Goal: Ask a question

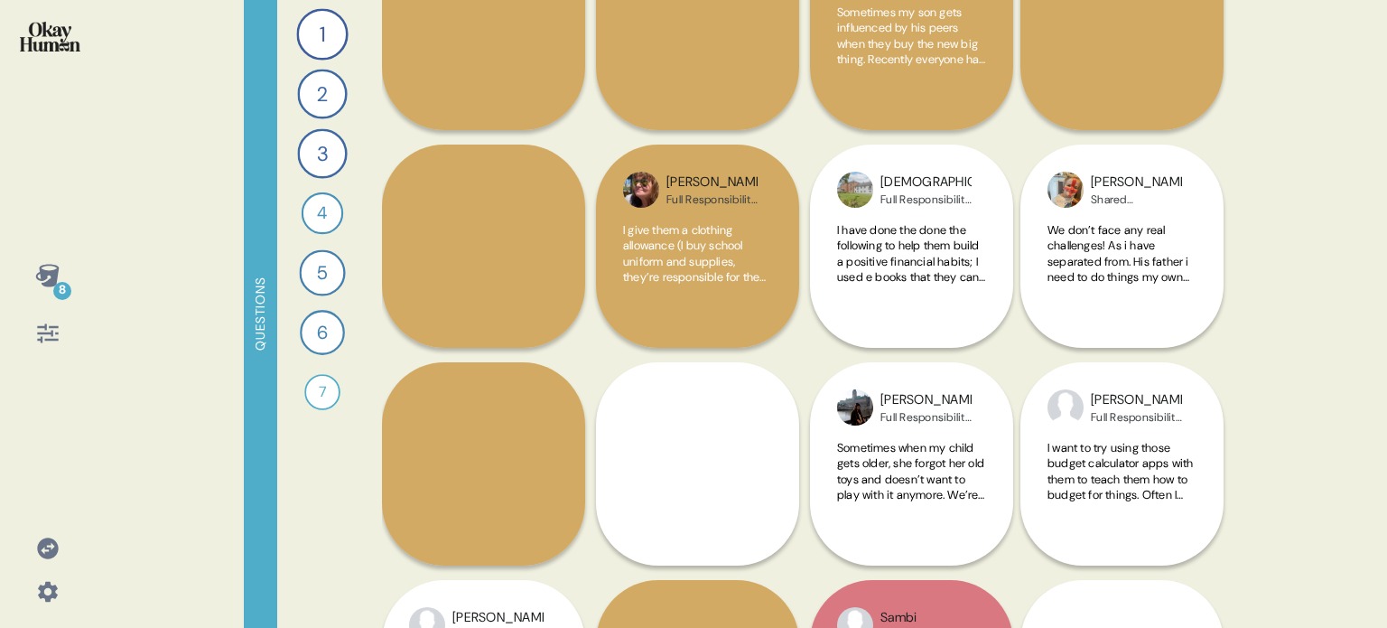
scroll to position [271, 0]
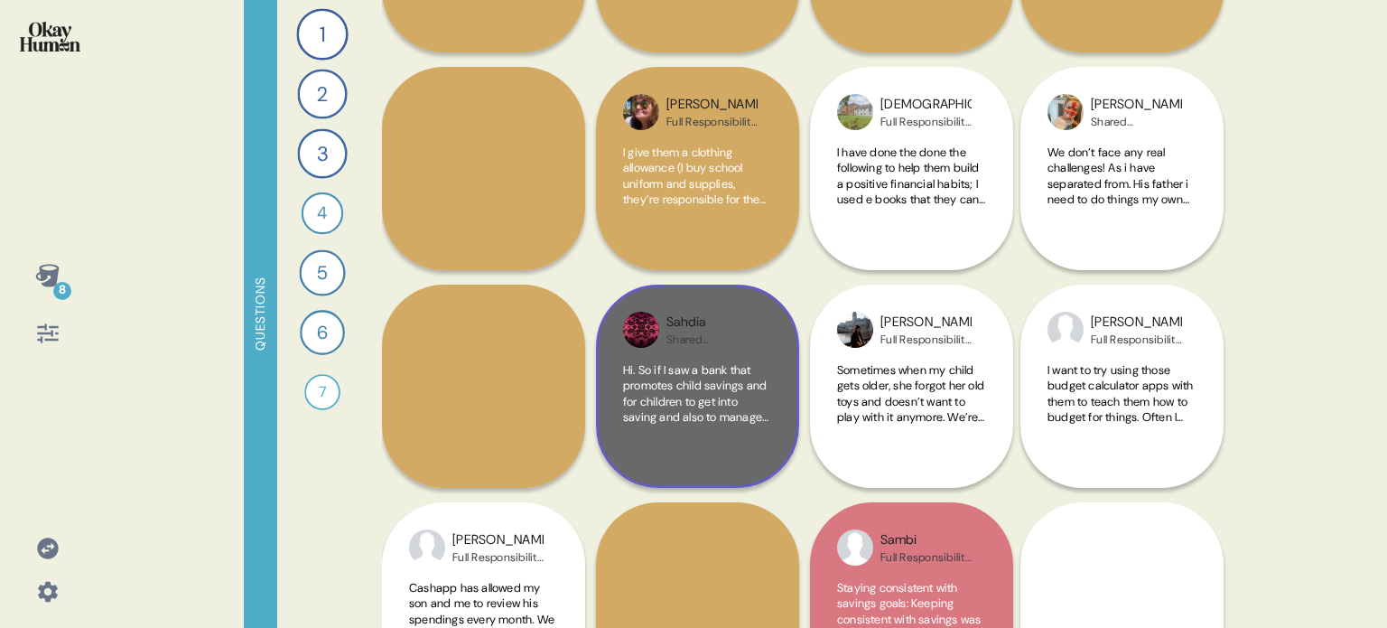
click at [790, 430] on div "Sahdia Shared Responsibility / Child Ages 4-15 Hi. So if I saw a bank that prom…" at bounding box center [697, 385] width 203 height 203
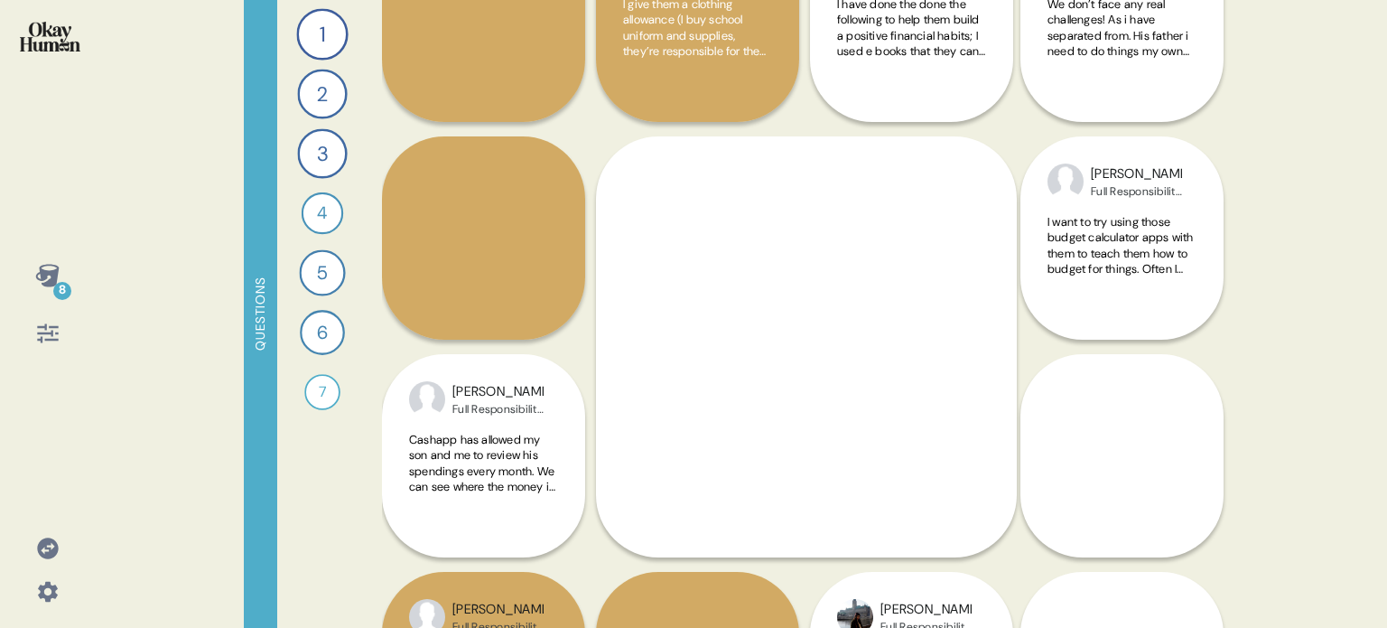
scroll to position [451, 0]
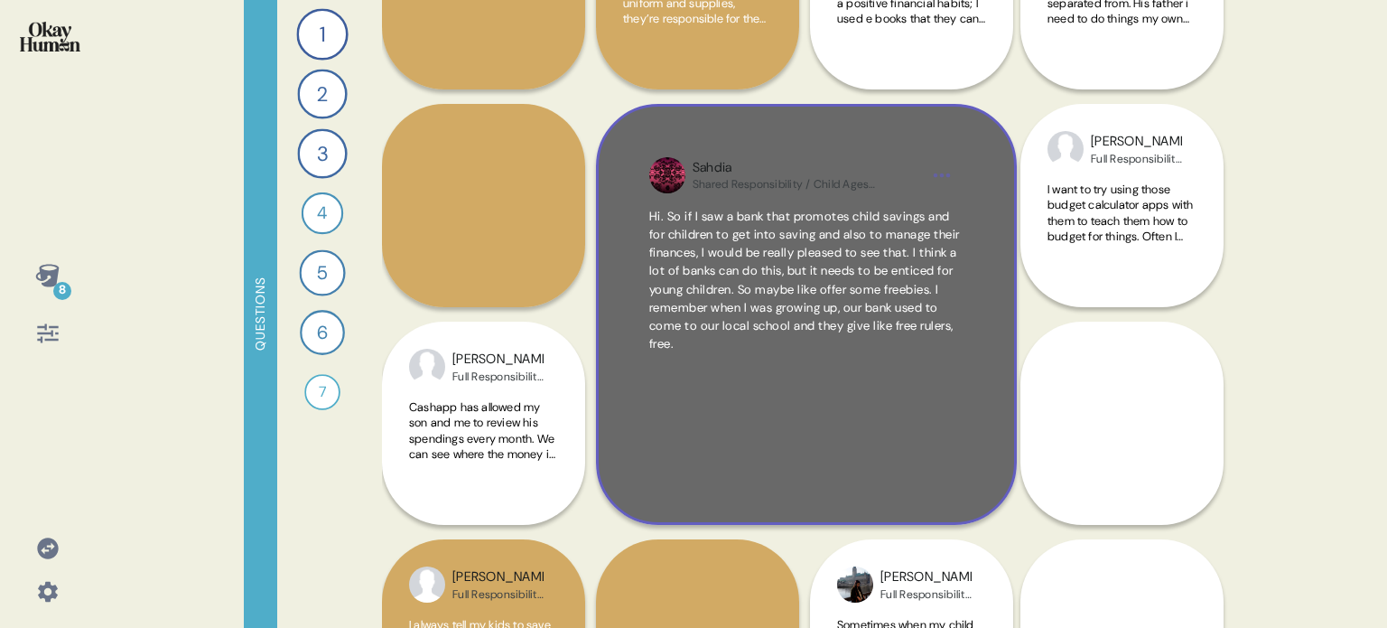
click at [970, 407] on div "Sahdia Shared Responsibility / Child Ages 4-15 Hi. So if I saw a bank that prom…" at bounding box center [806, 314] width 421 height 421
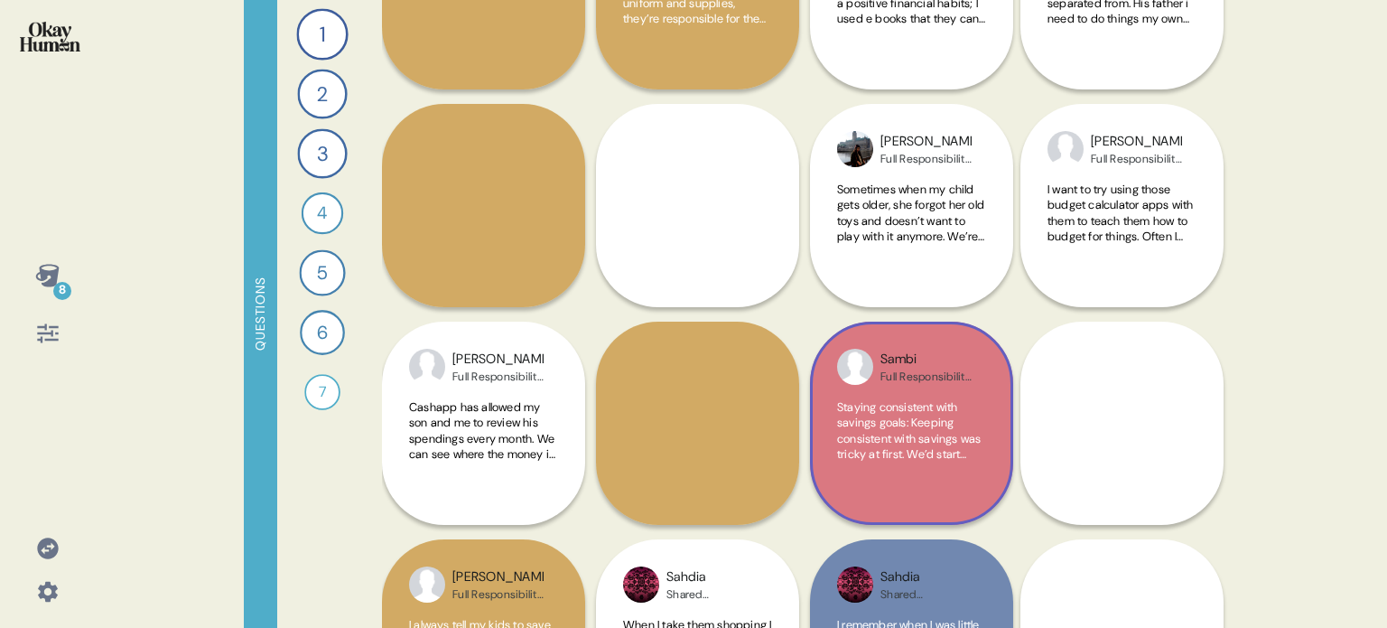
scroll to position [90, 0]
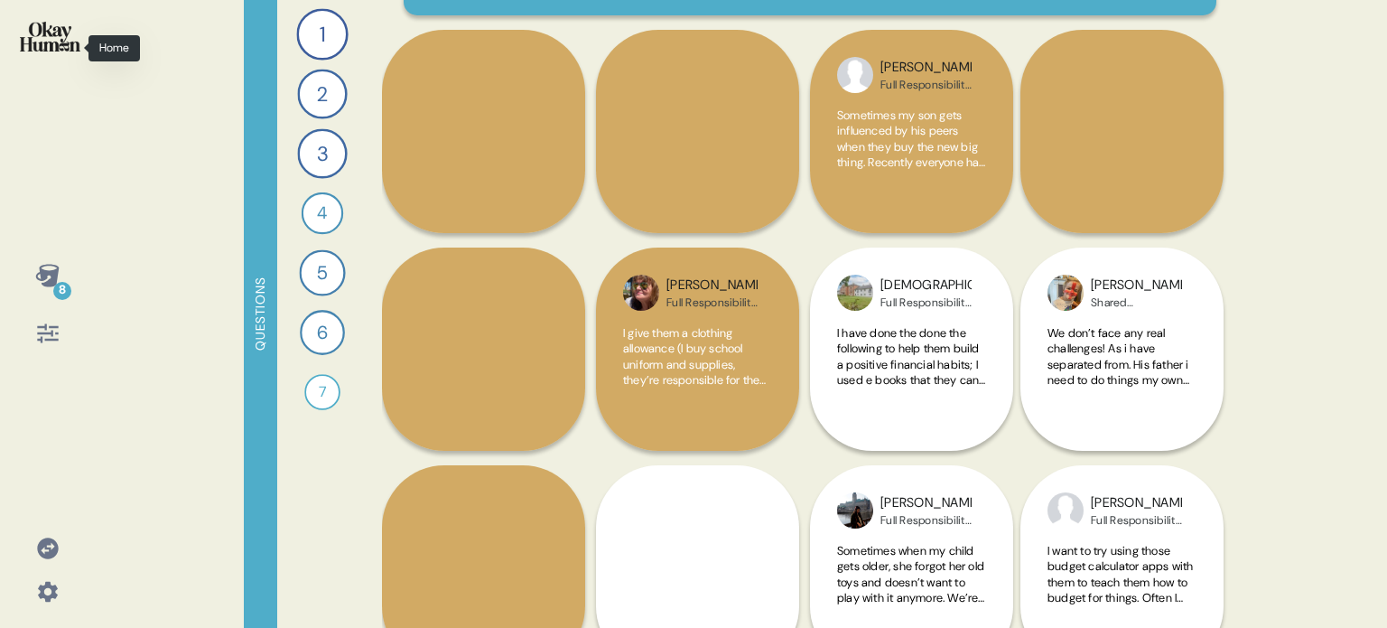
click at [54, 29] on img at bounding box center [50, 37] width 60 height 30
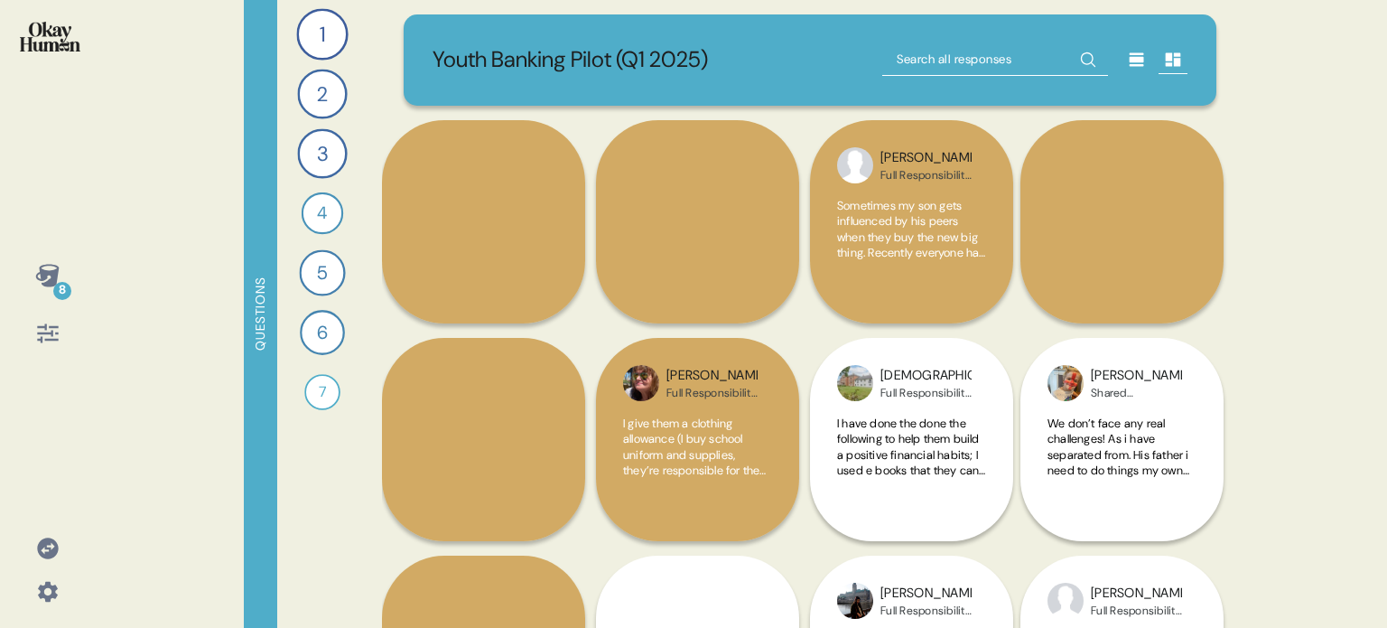
click at [41, 282] on icon at bounding box center [47, 275] width 25 height 25
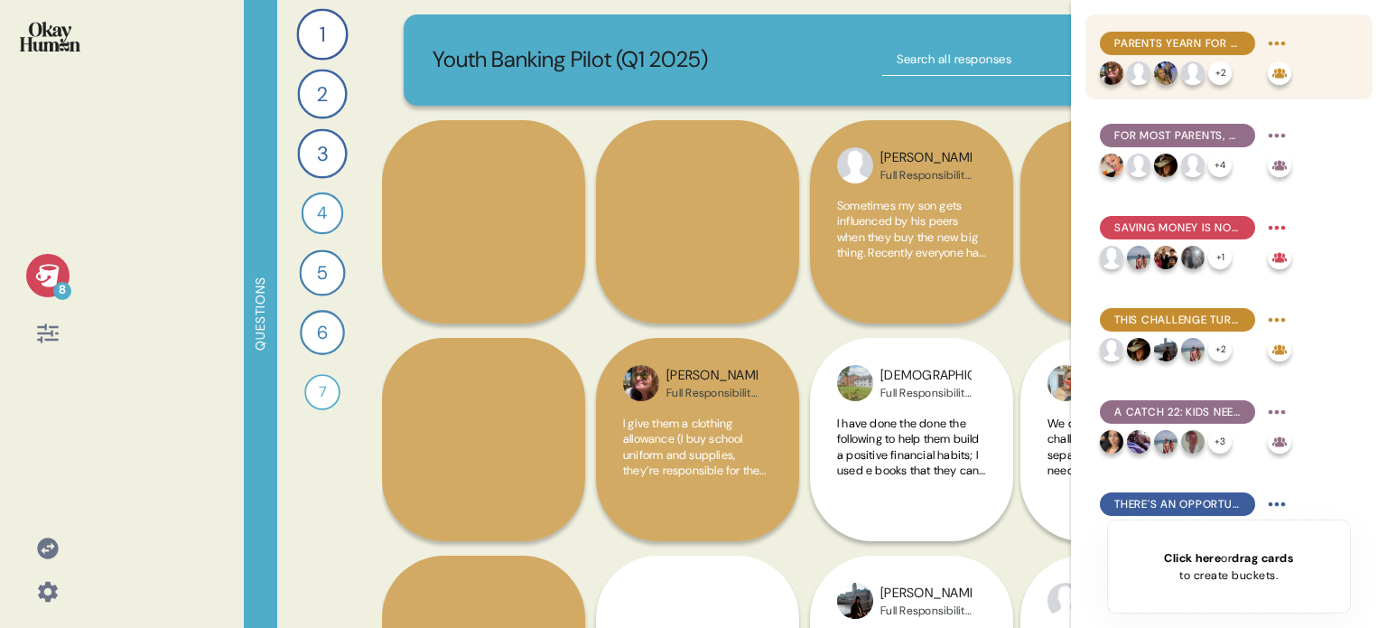
click at [1220, 40] on span "Parents yearn for their kids to learn a range of economic basics, but saving is…" at bounding box center [1177, 43] width 126 height 16
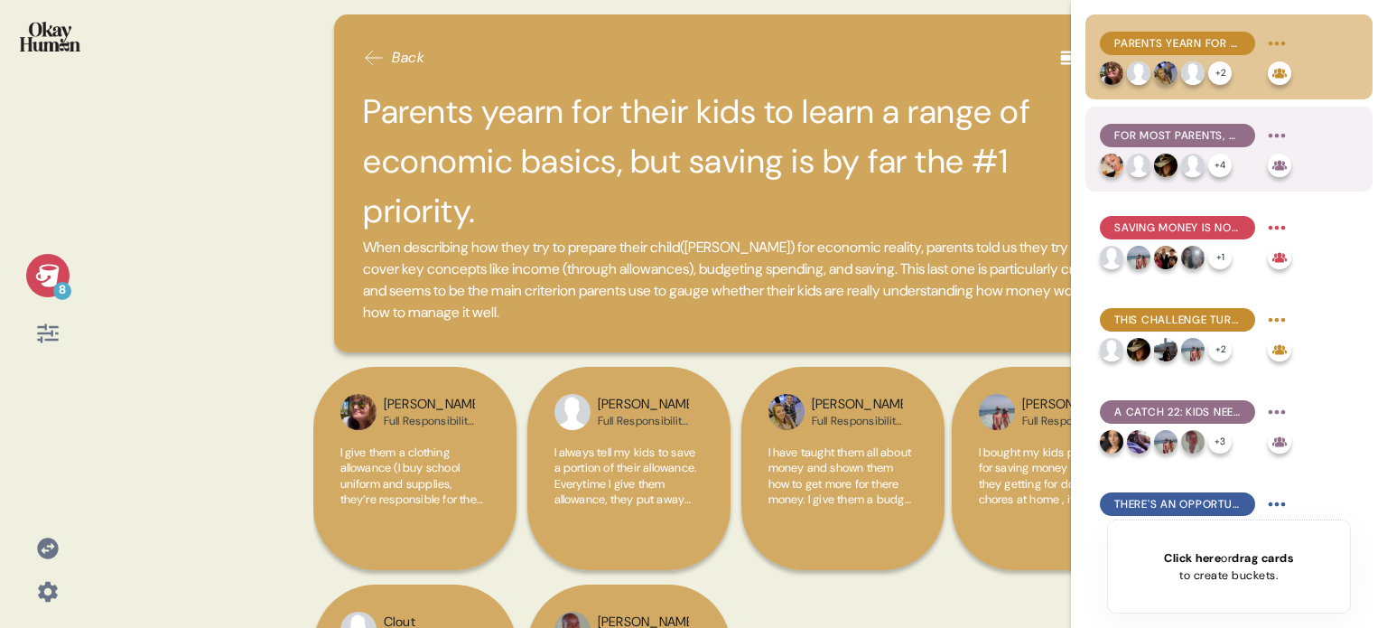
click at [1223, 131] on span "For most parents, financial education is motivated more by fears of scarcity th…" at bounding box center [1177, 135] width 126 height 16
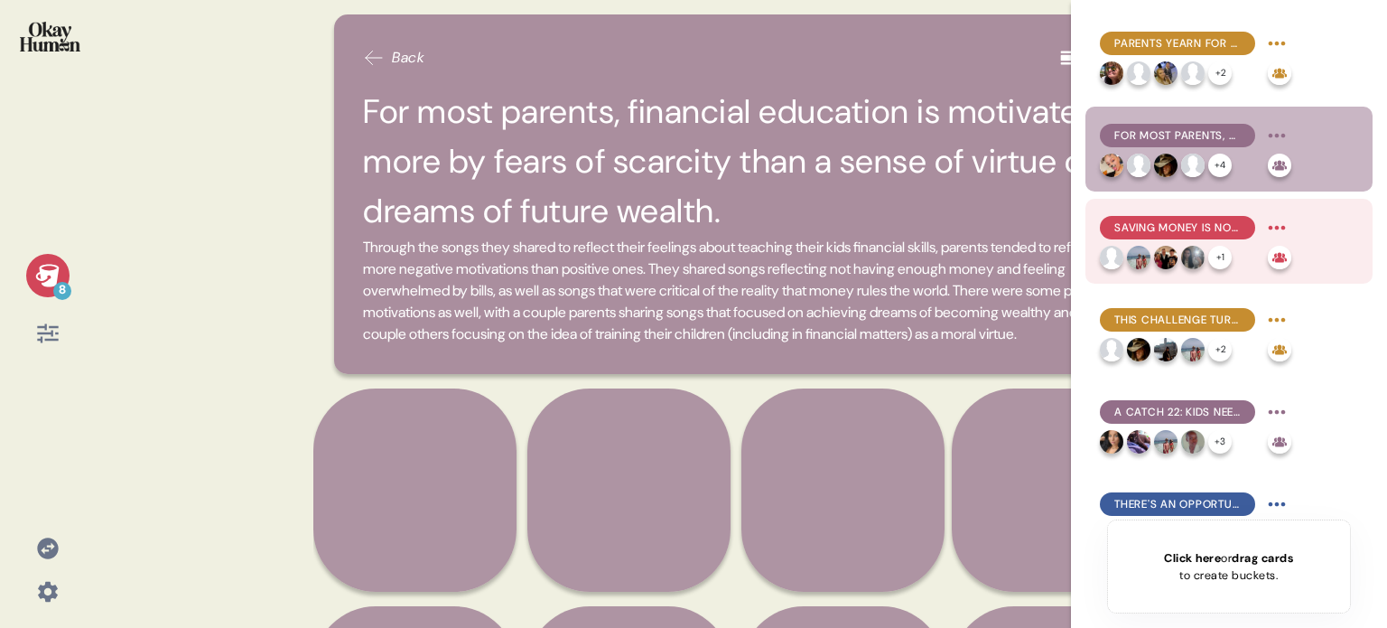
click at [1224, 227] on span "Saving money is not only the main goal, but the most challenging for many famil…" at bounding box center [1177, 227] width 126 height 16
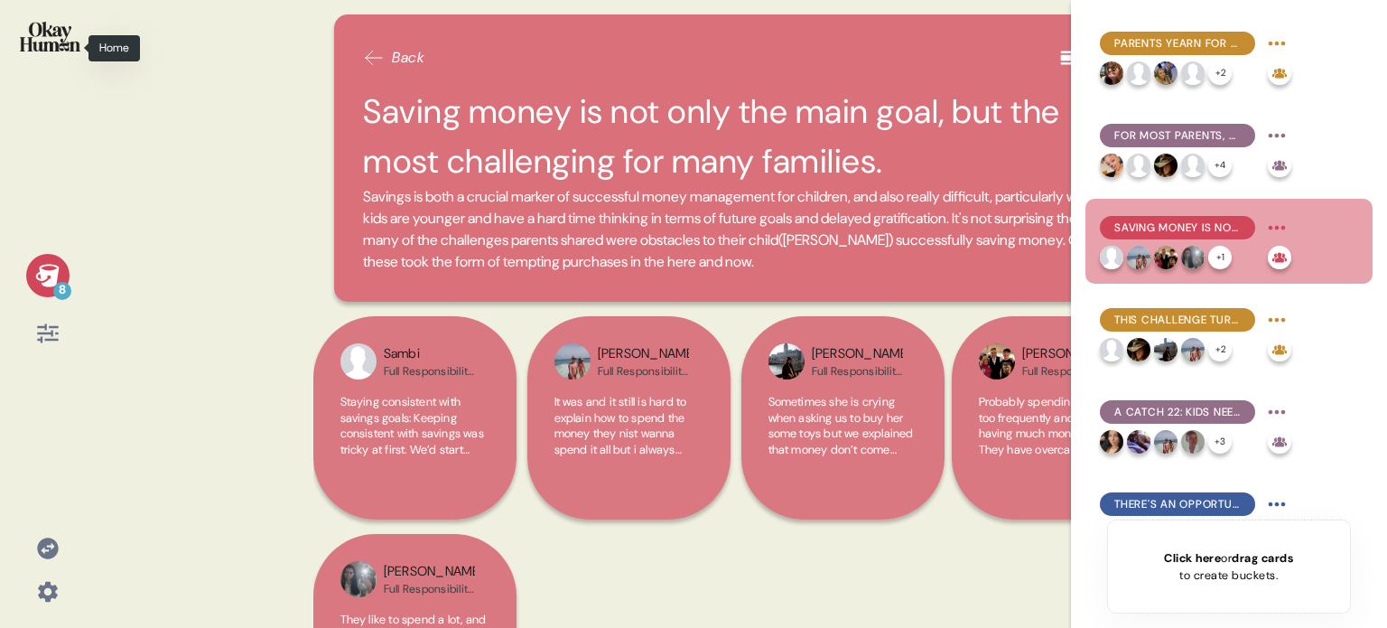
click at [50, 26] on img at bounding box center [50, 37] width 60 height 30
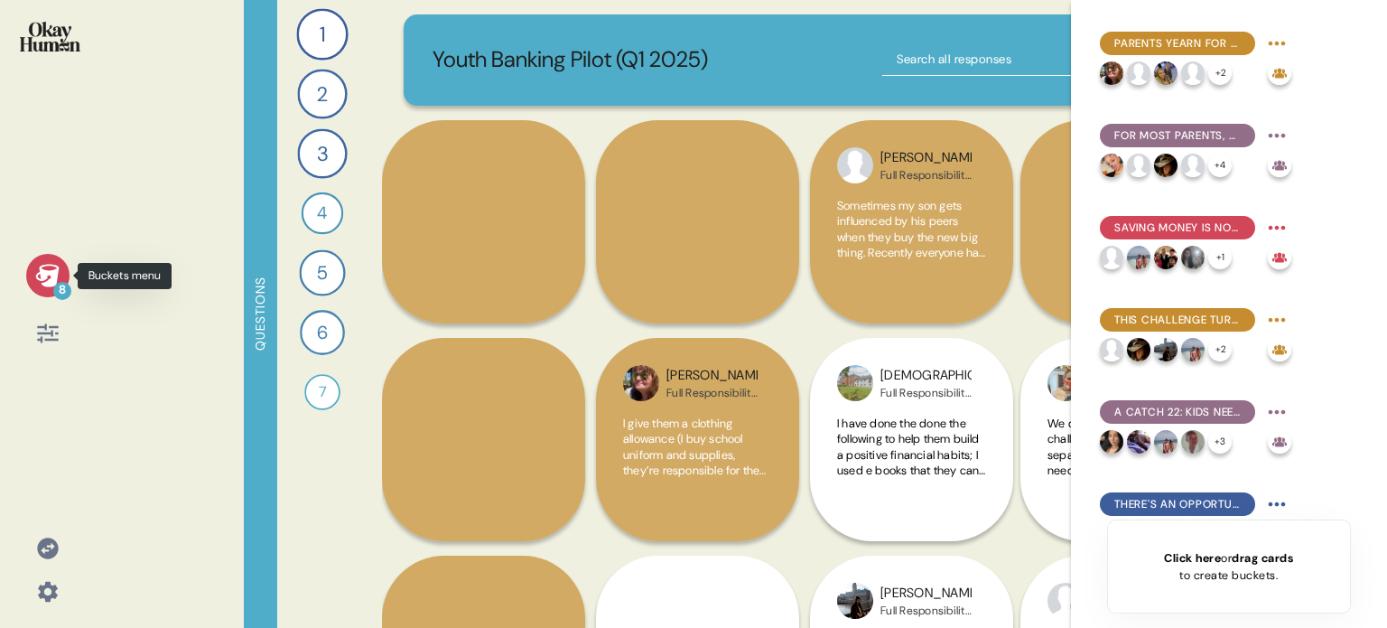
click at [50, 272] on icon at bounding box center [46, 275] width 23 height 23
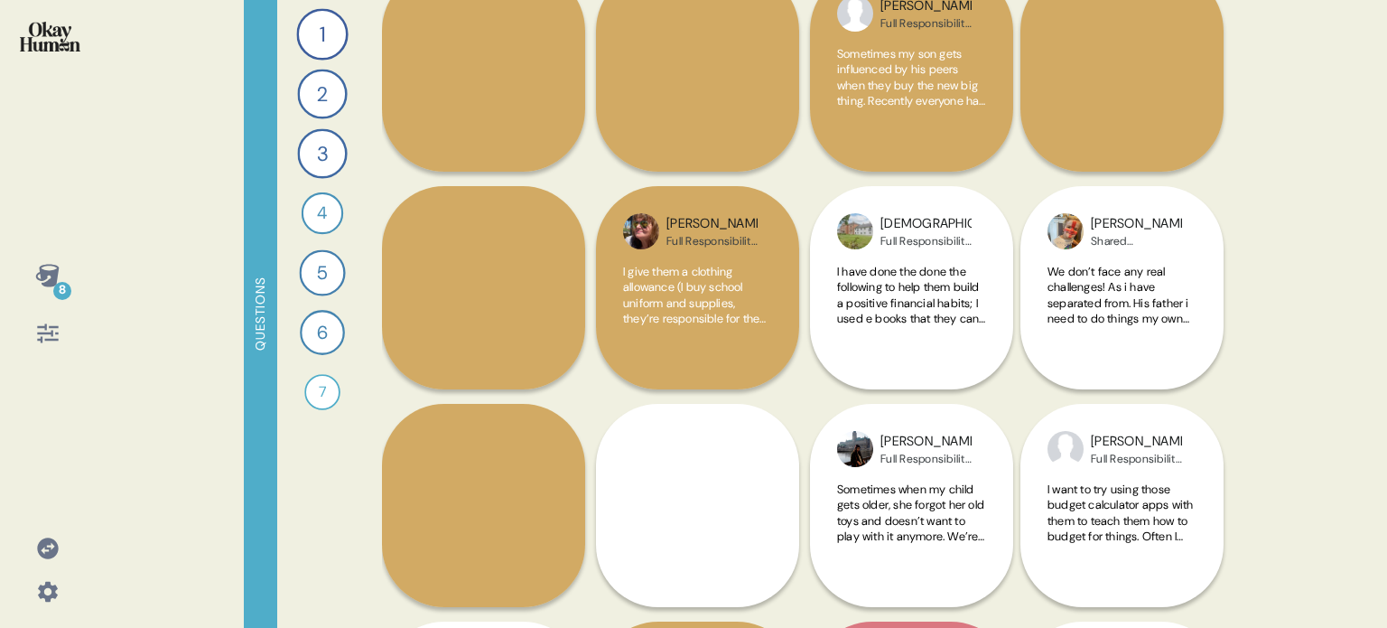
scroll to position [181, 0]
